Goal: Task Accomplishment & Management: Use online tool/utility

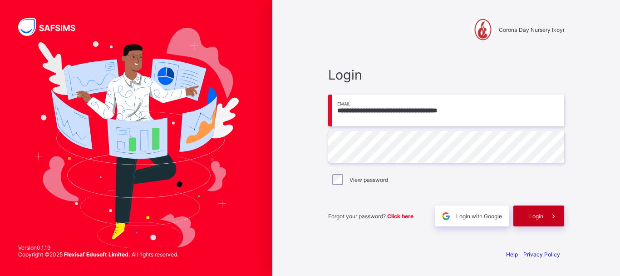
type input "**********"
click at [529, 217] on div "Login" at bounding box center [538, 215] width 51 height 21
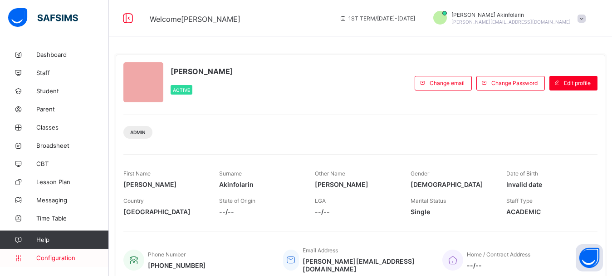
click at [61, 260] on span "Configuration" at bounding box center [72, 257] width 72 height 7
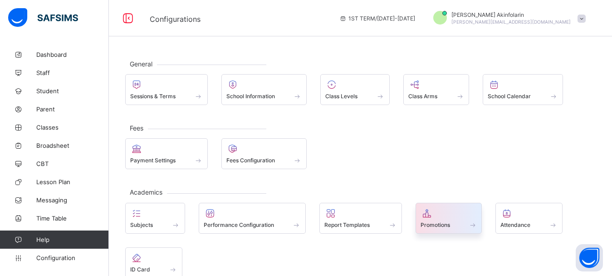
click at [432, 220] on span at bounding box center [449, 219] width 57 height 2
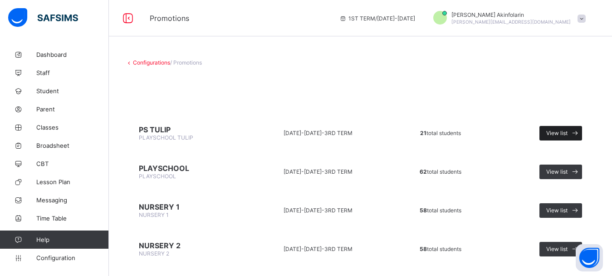
click at [563, 131] on span "View list" at bounding box center [557, 132] width 21 height 7
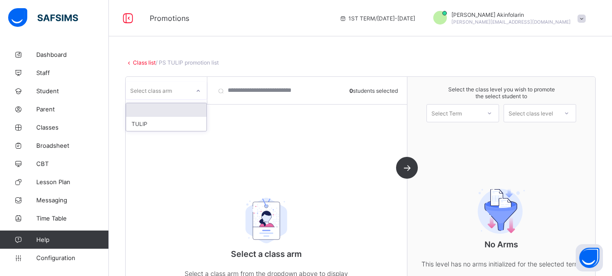
click at [188, 92] on div "Select class arm" at bounding box center [158, 90] width 64 height 13
click at [170, 119] on div "TULIP" at bounding box center [166, 124] width 80 height 14
